Goal: Information Seeking & Learning: Find specific fact

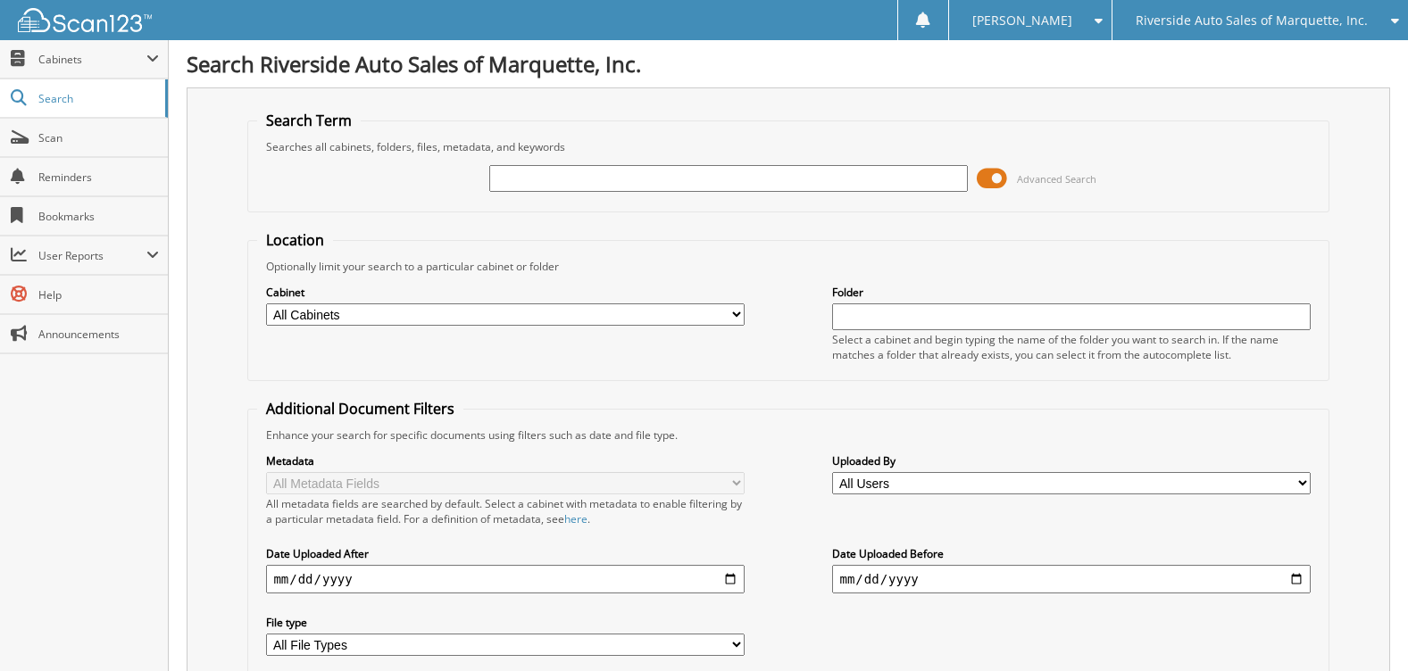
click at [569, 182] on input "text" at bounding box center [728, 178] width 478 height 27
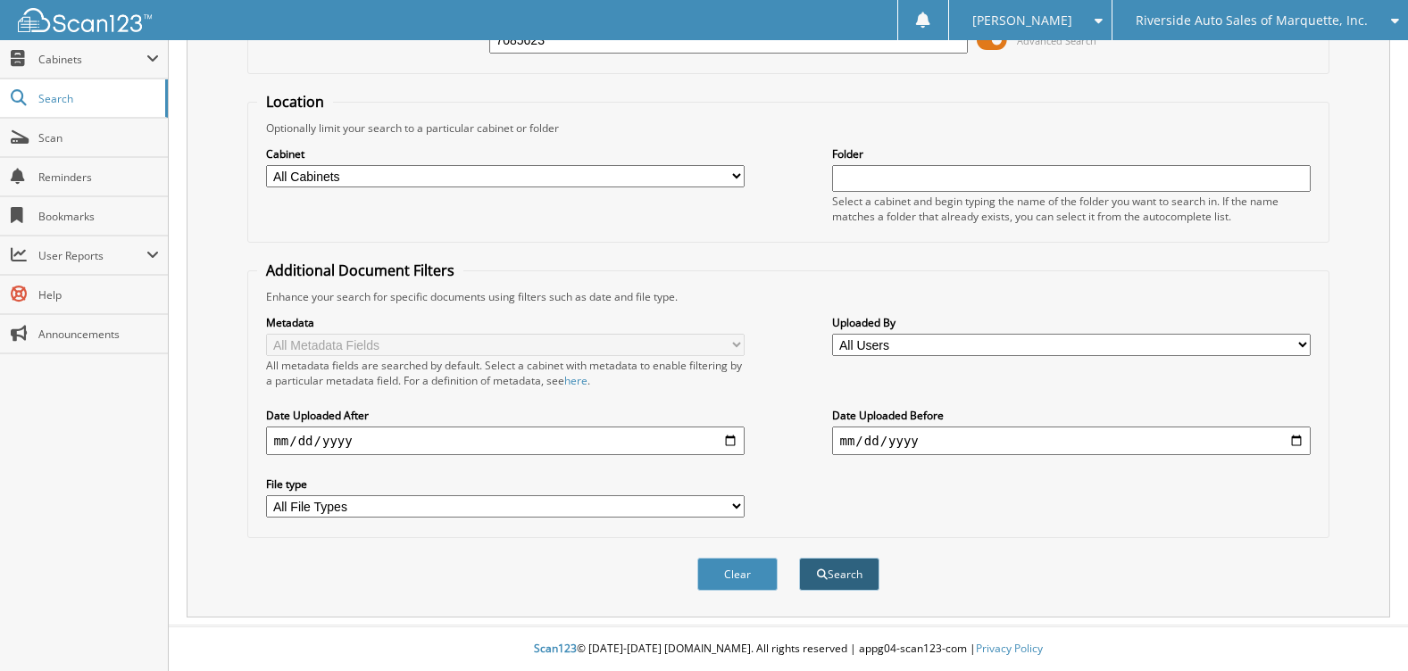
type input "7085623"
click at [849, 574] on button "Search" at bounding box center [839, 574] width 80 height 33
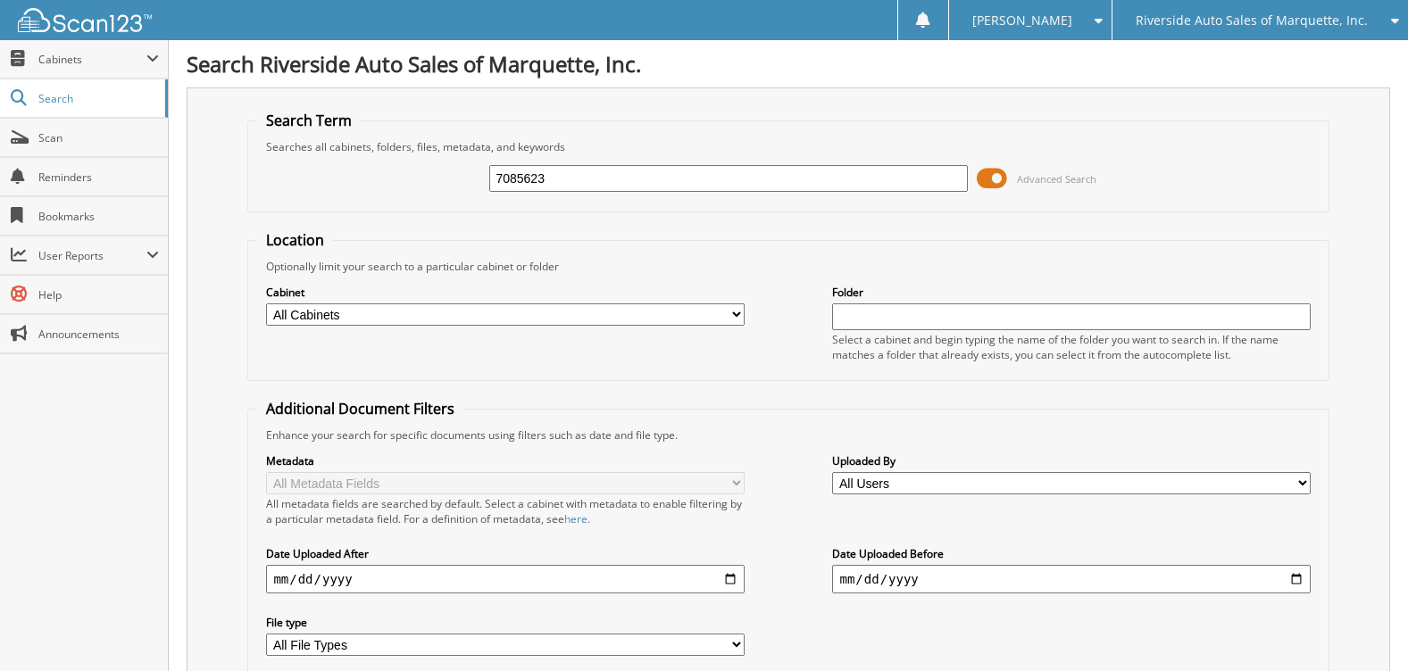
drag, startPoint x: 691, startPoint y: 182, endPoint x: 342, endPoint y: 157, distance: 349.9
click at [342, 157] on div "7085623 Advanced Search" at bounding box center [787, 178] width 1061 height 48
type input "6178075"
